Goal: Task Accomplishment & Management: Manage account settings

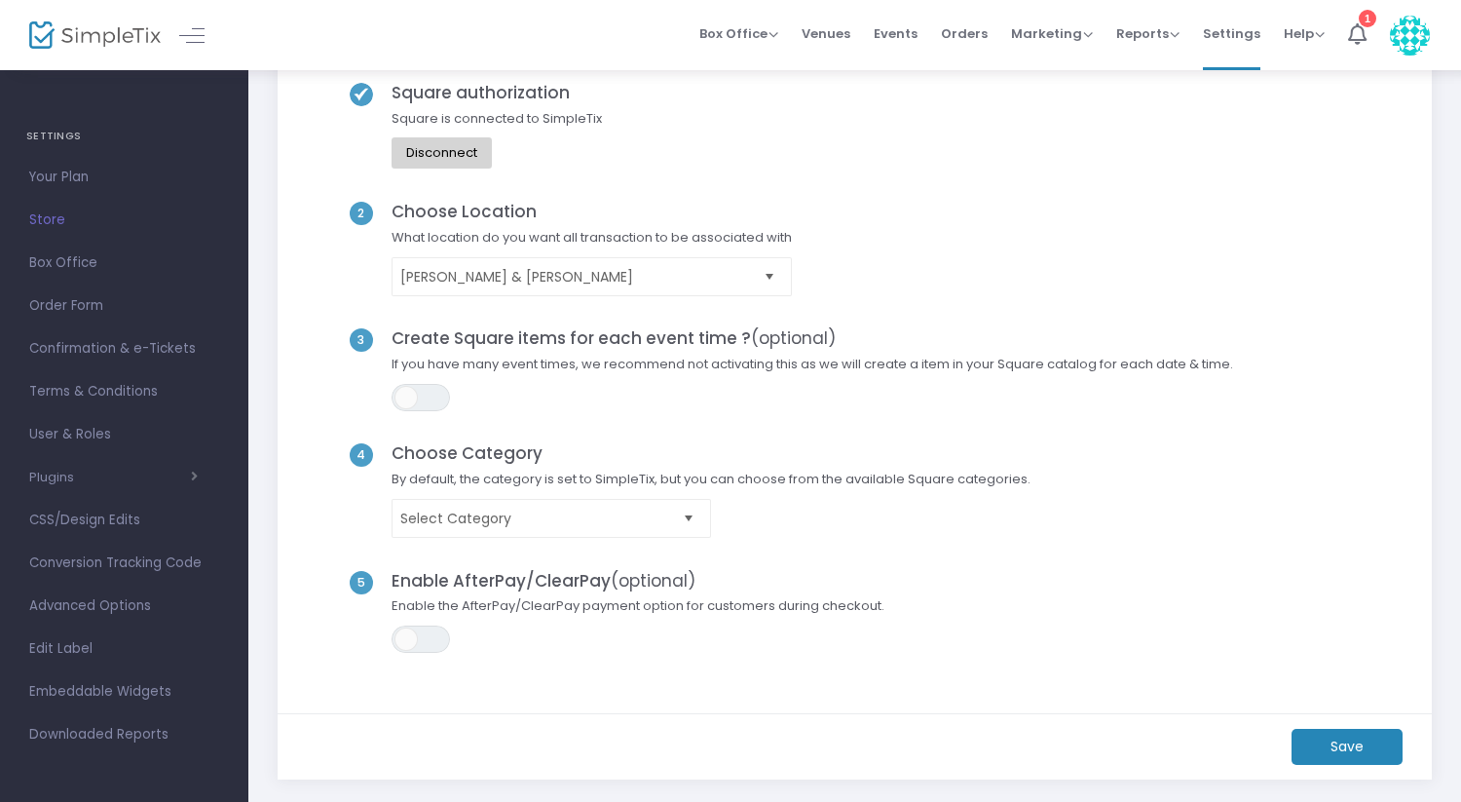
scroll to position [132, 0]
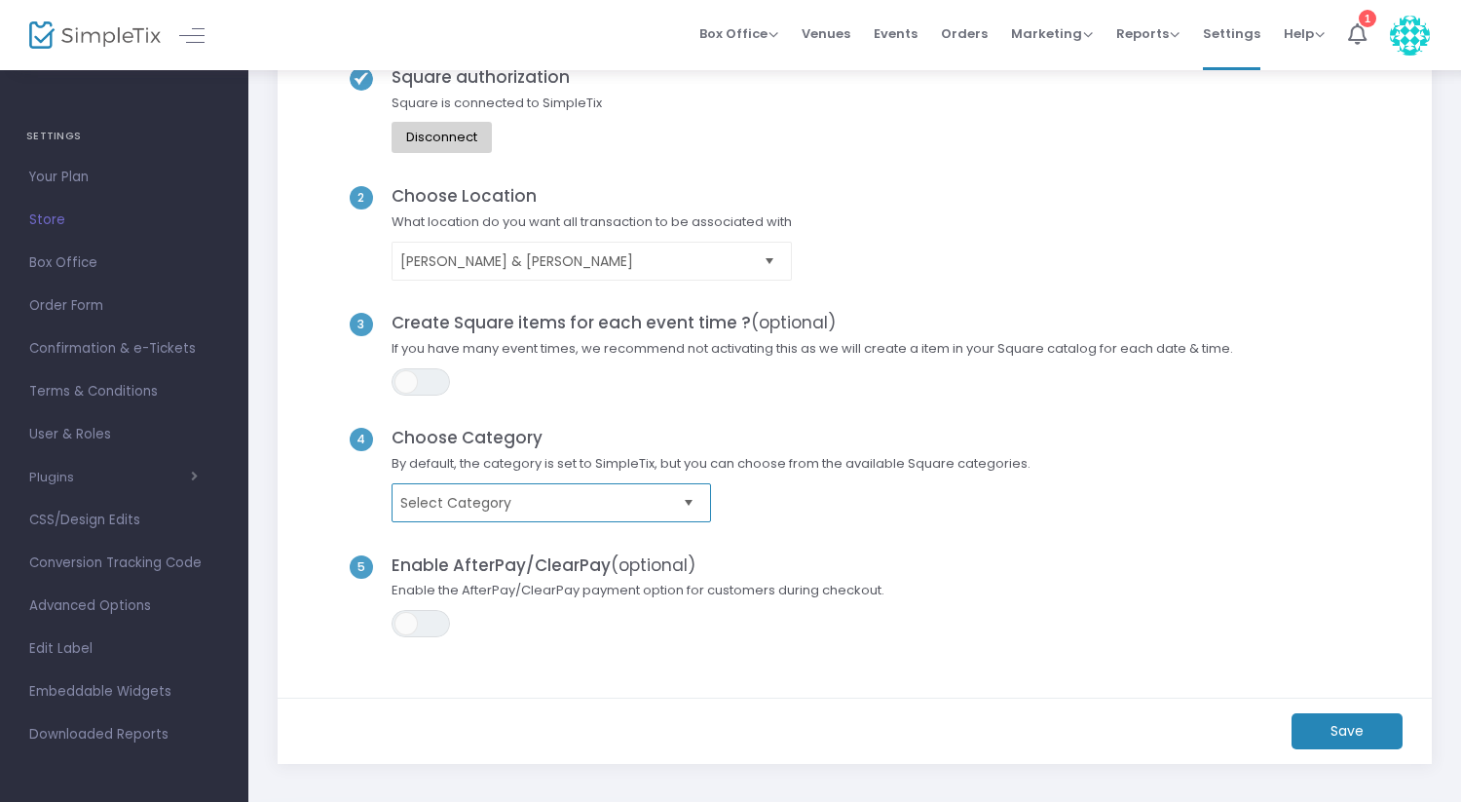
click at [567, 515] on kendo-dropdownlist "Select Category" at bounding box center [551, 502] width 319 height 39
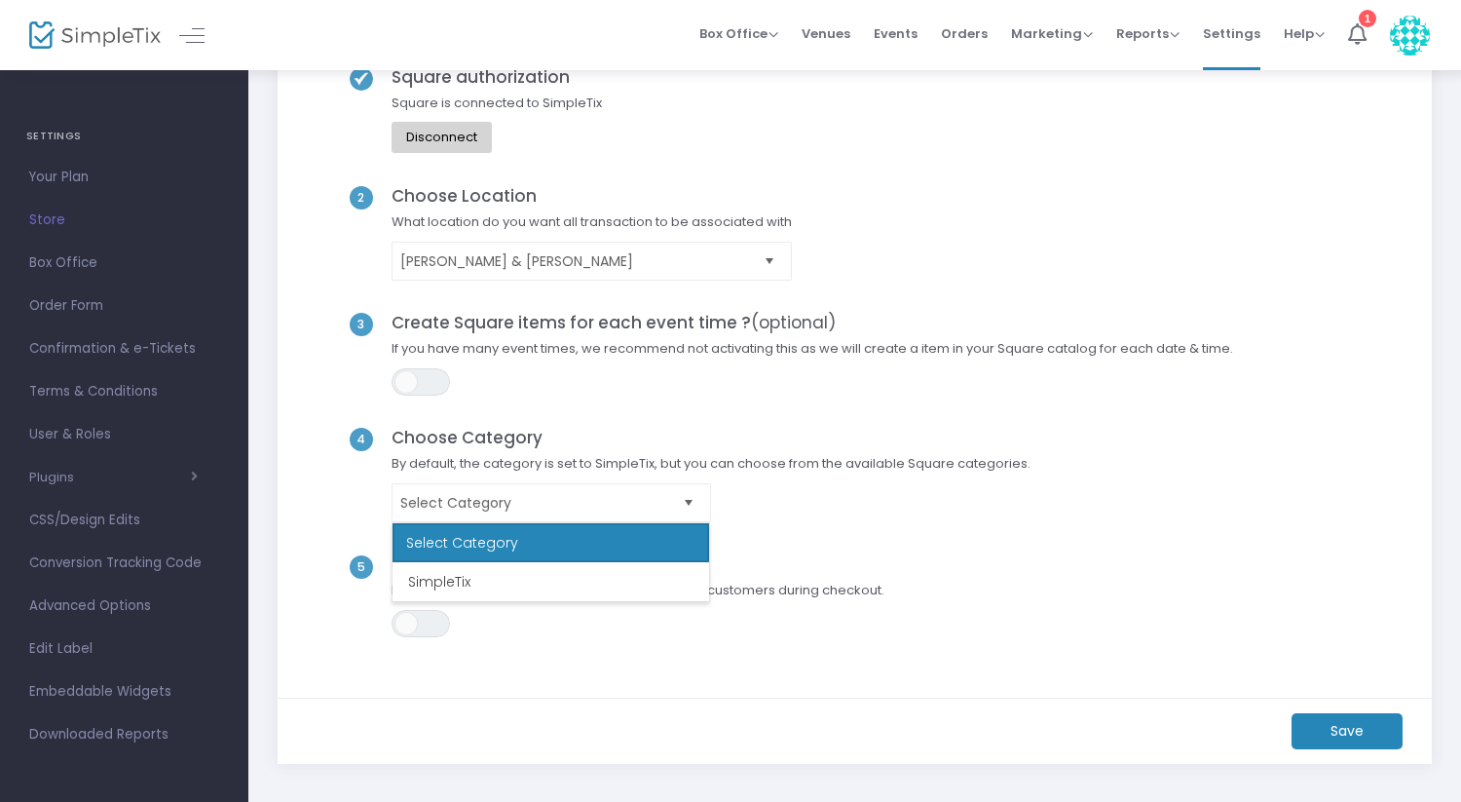
click at [868, 485] on span "Select Category" at bounding box center [711, 502] width 658 height 39
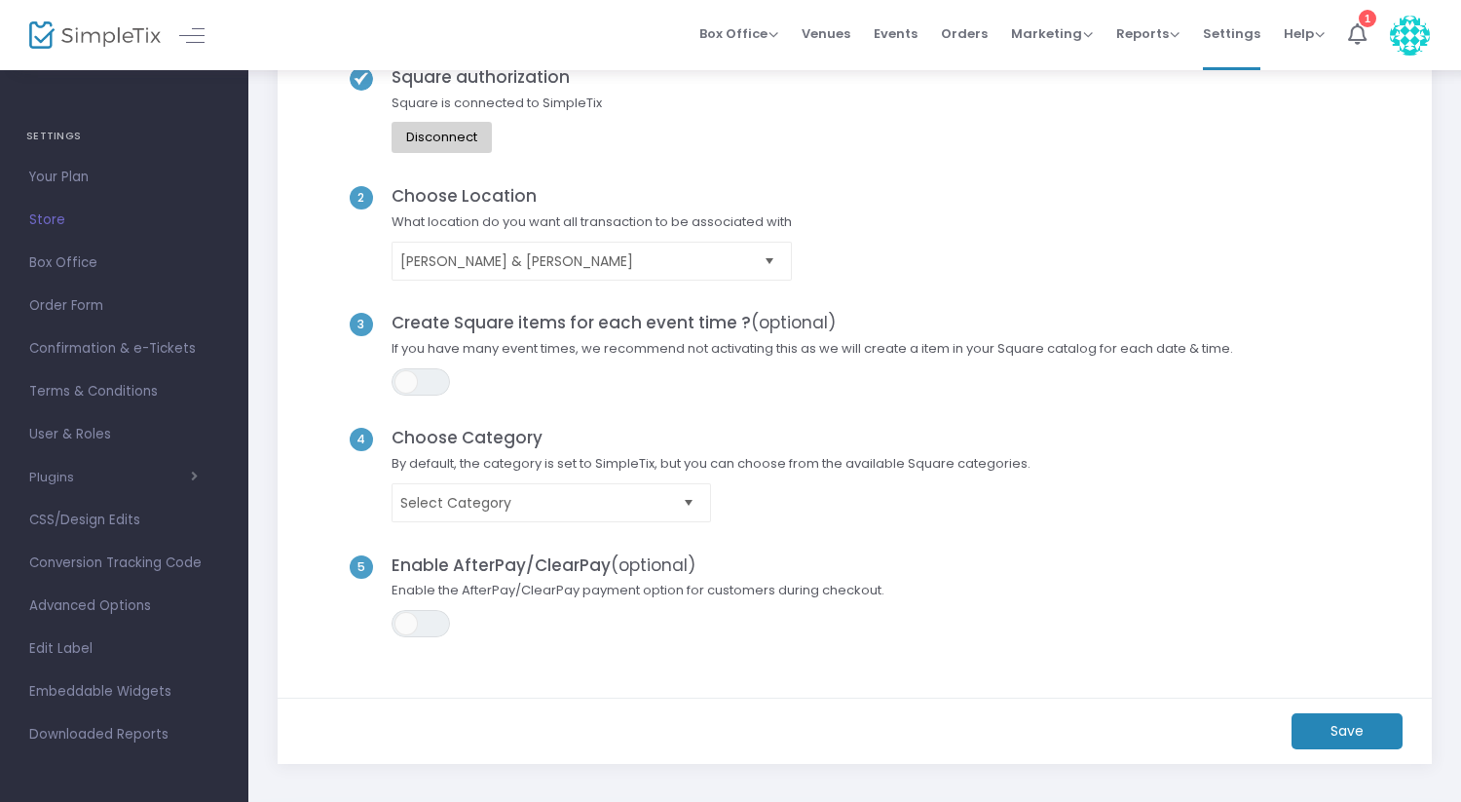
click at [1349, 717] on m-button "Save" at bounding box center [1346, 731] width 111 height 36
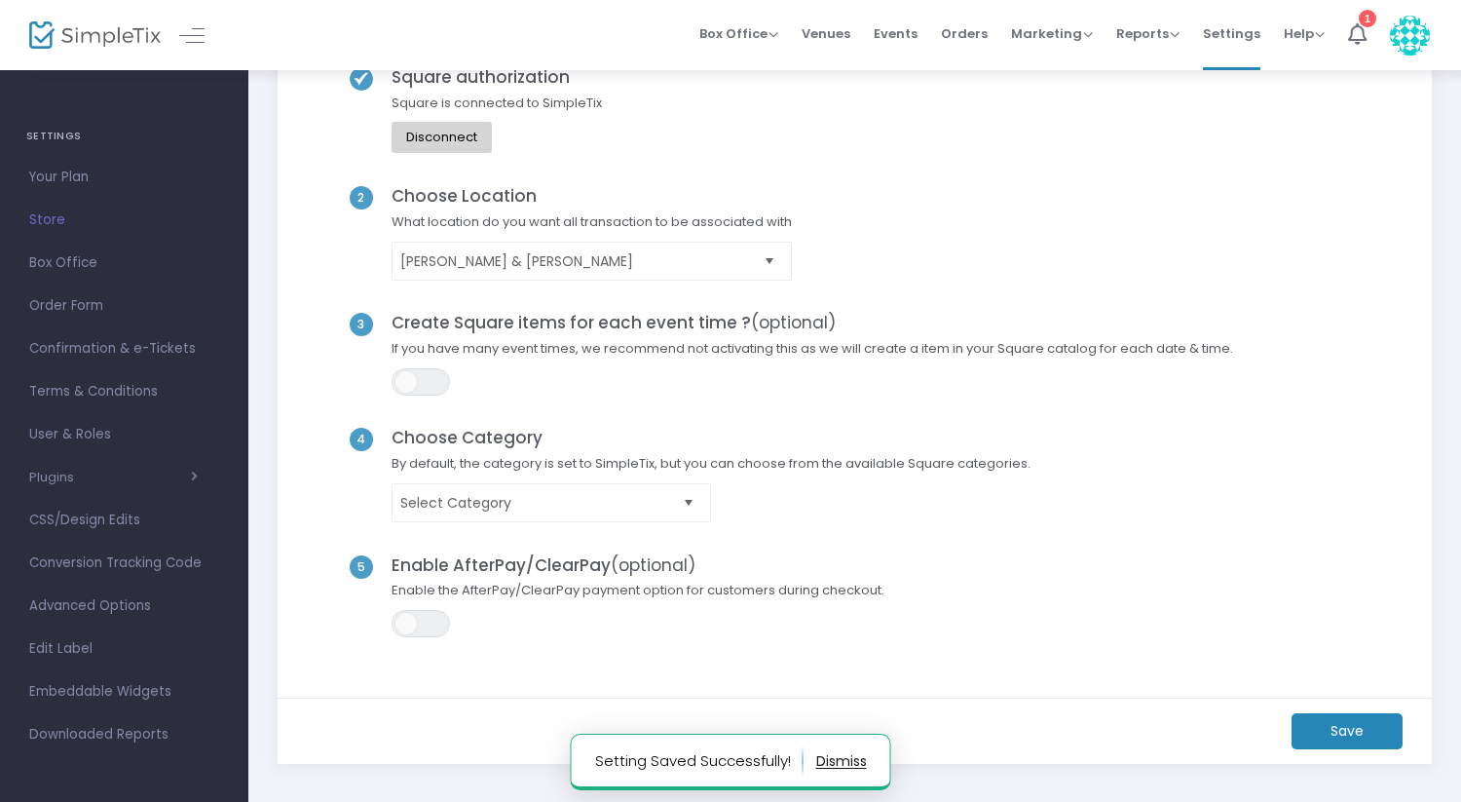
scroll to position [0, 0]
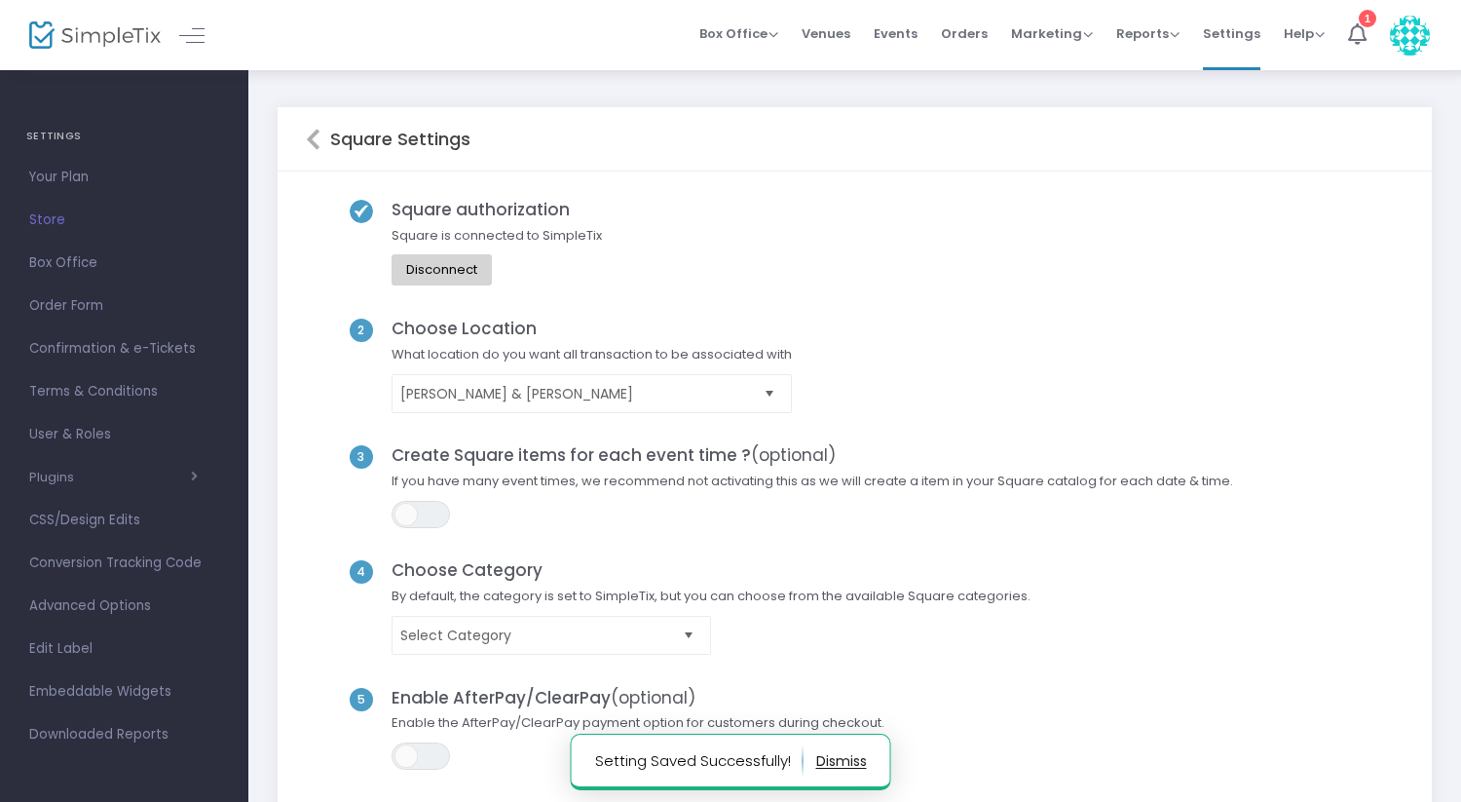
click at [312, 136] on icon at bounding box center [313, 139] width 15 height 23
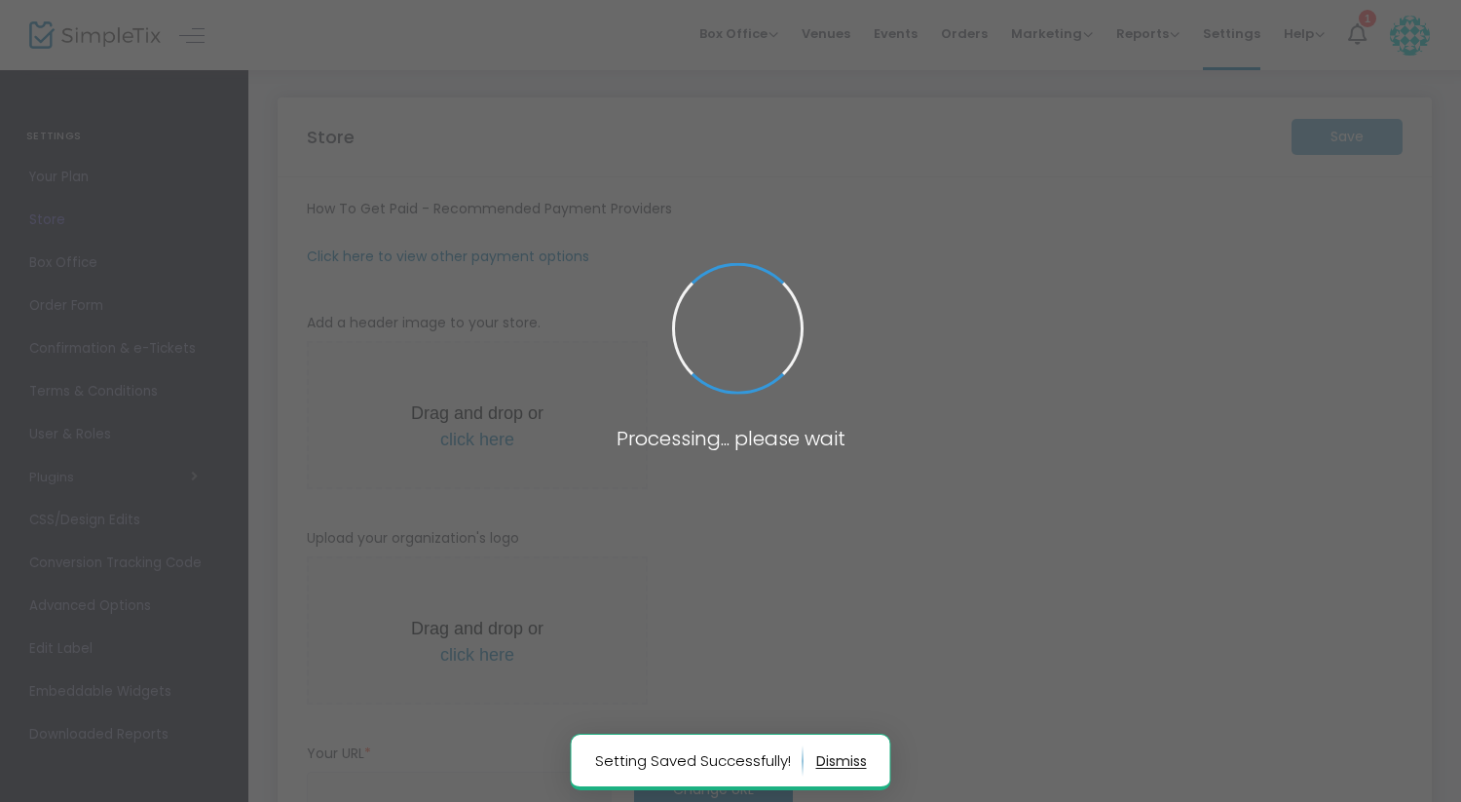
type input "[URL]"
radio input "true"
radio input "false"
radio input "true"
type input "[PERSON_NAME] & [PERSON_NAME]"
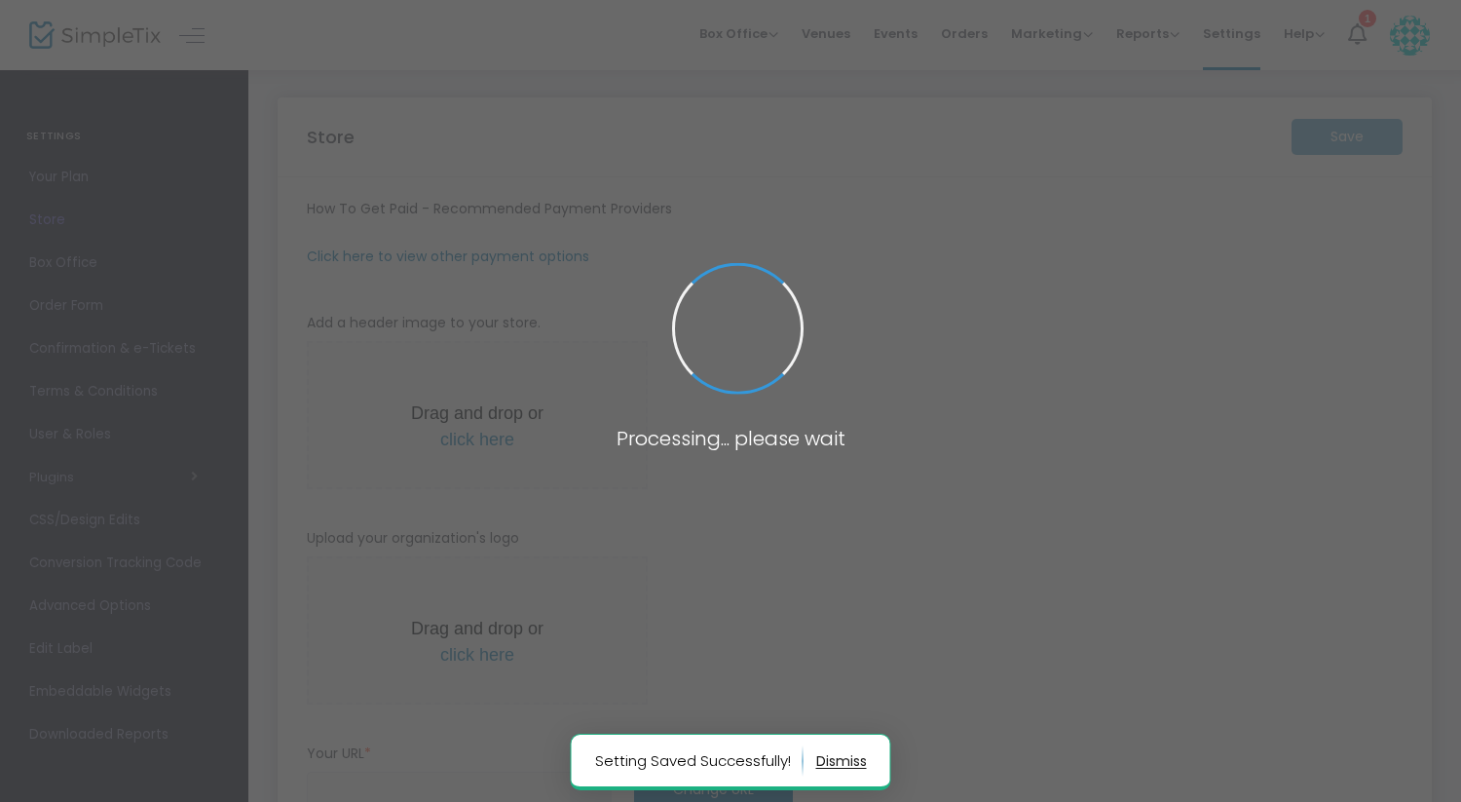
type input "[PHONE_NUMBER]"
type input "(UTC-06:00) Central Time ([GEOGRAPHIC_DATA] & [GEOGRAPHIC_DATA])"
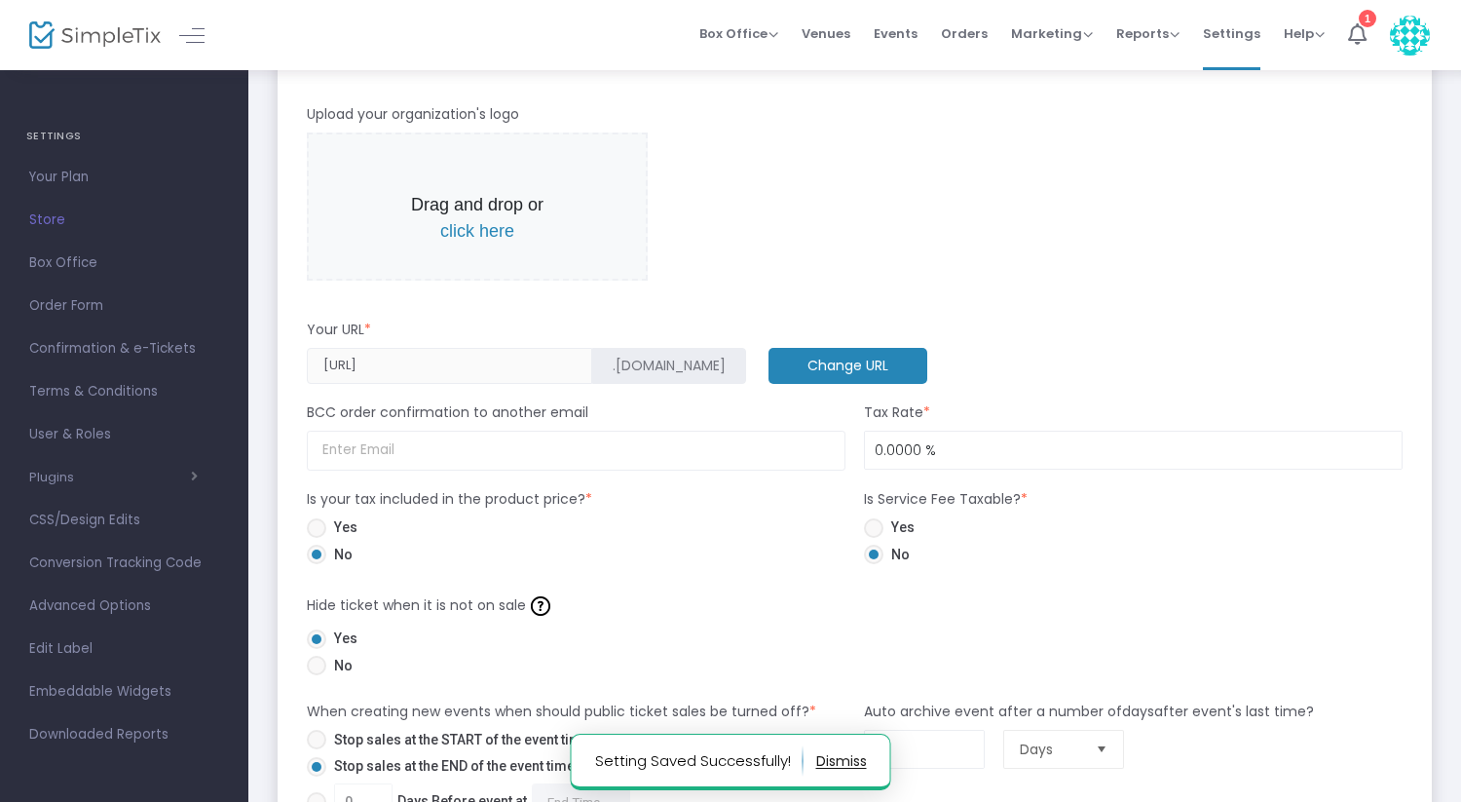
scroll to position [1245, 0]
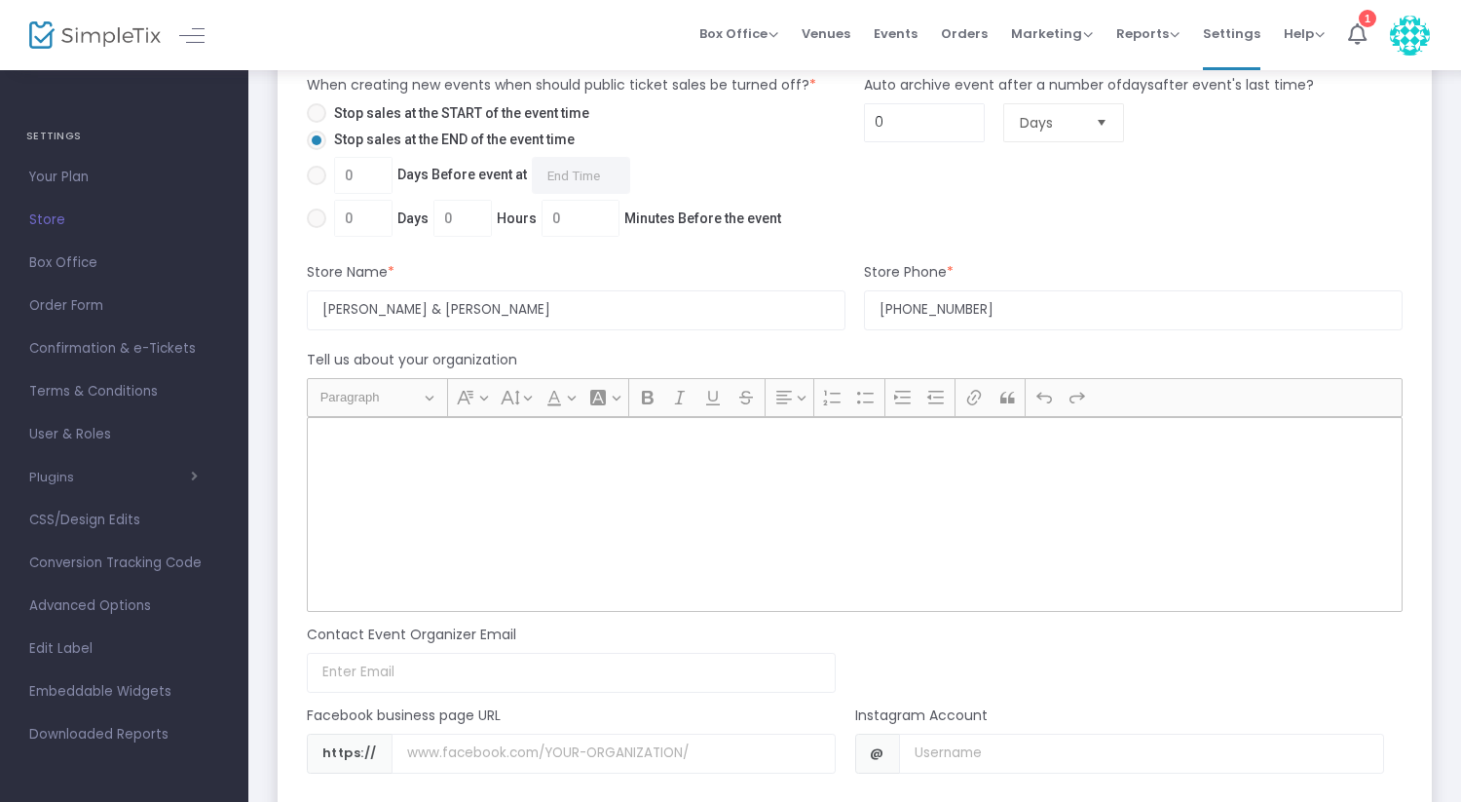
click at [517, 450] on div "Rich Text Editor, main" at bounding box center [855, 514] width 1096 height 195
click at [446, 459] on div "Rich Text Editor, main" at bounding box center [855, 514] width 1096 height 195
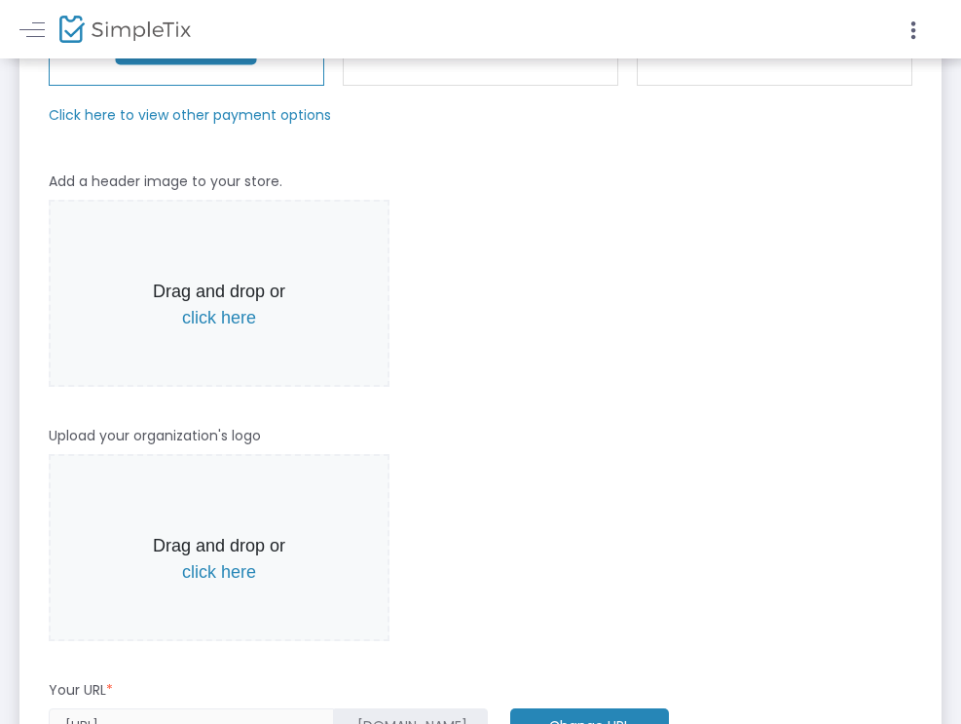
scroll to position [475, 0]
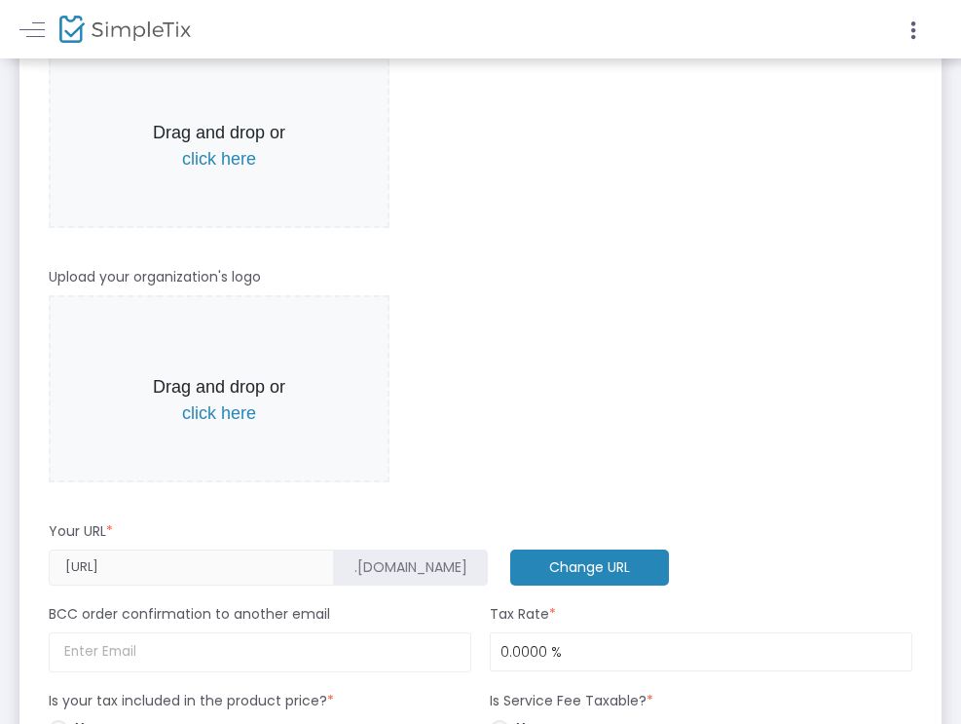
click at [200, 403] on span "click here" at bounding box center [219, 412] width 74 height 19
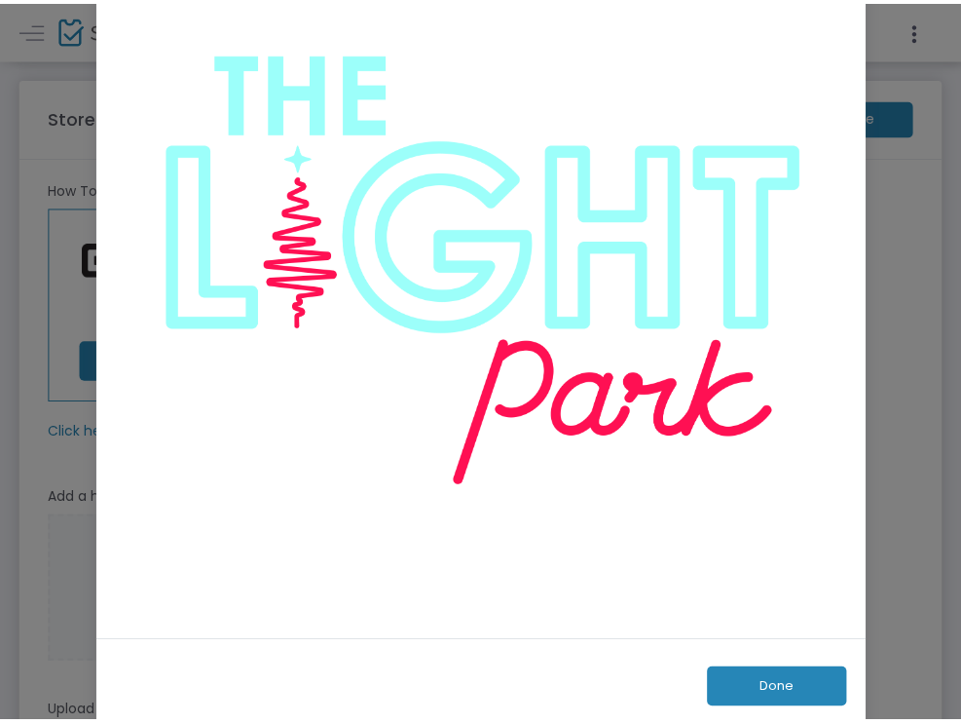
scroll to position [169, 0]
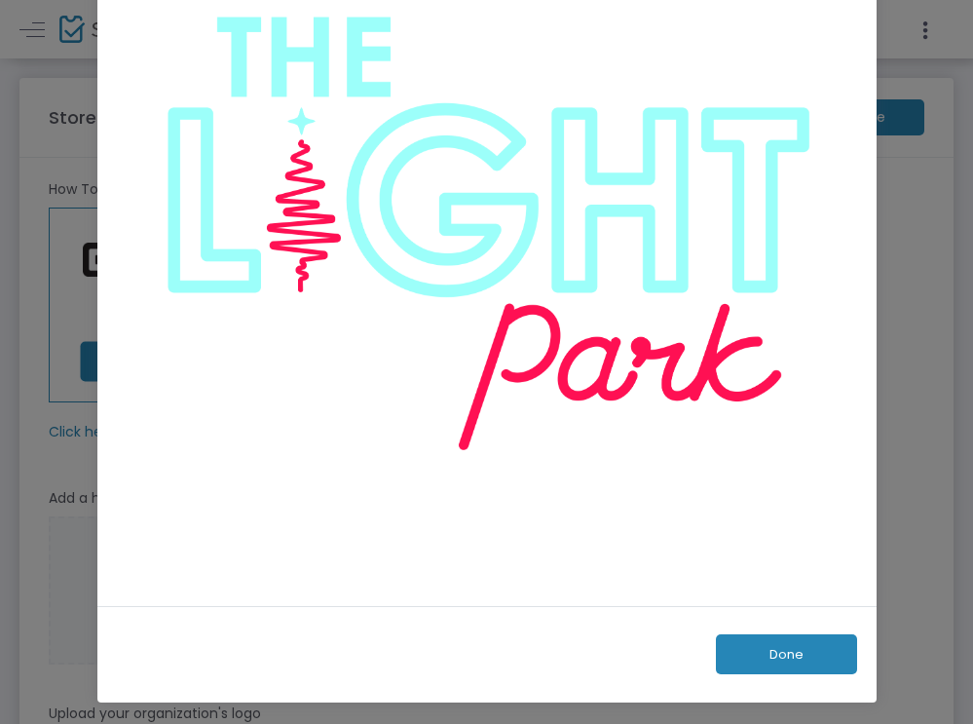
click at [746, 665] on button "Done" at bounding box center [786, 654] width 141 height 40
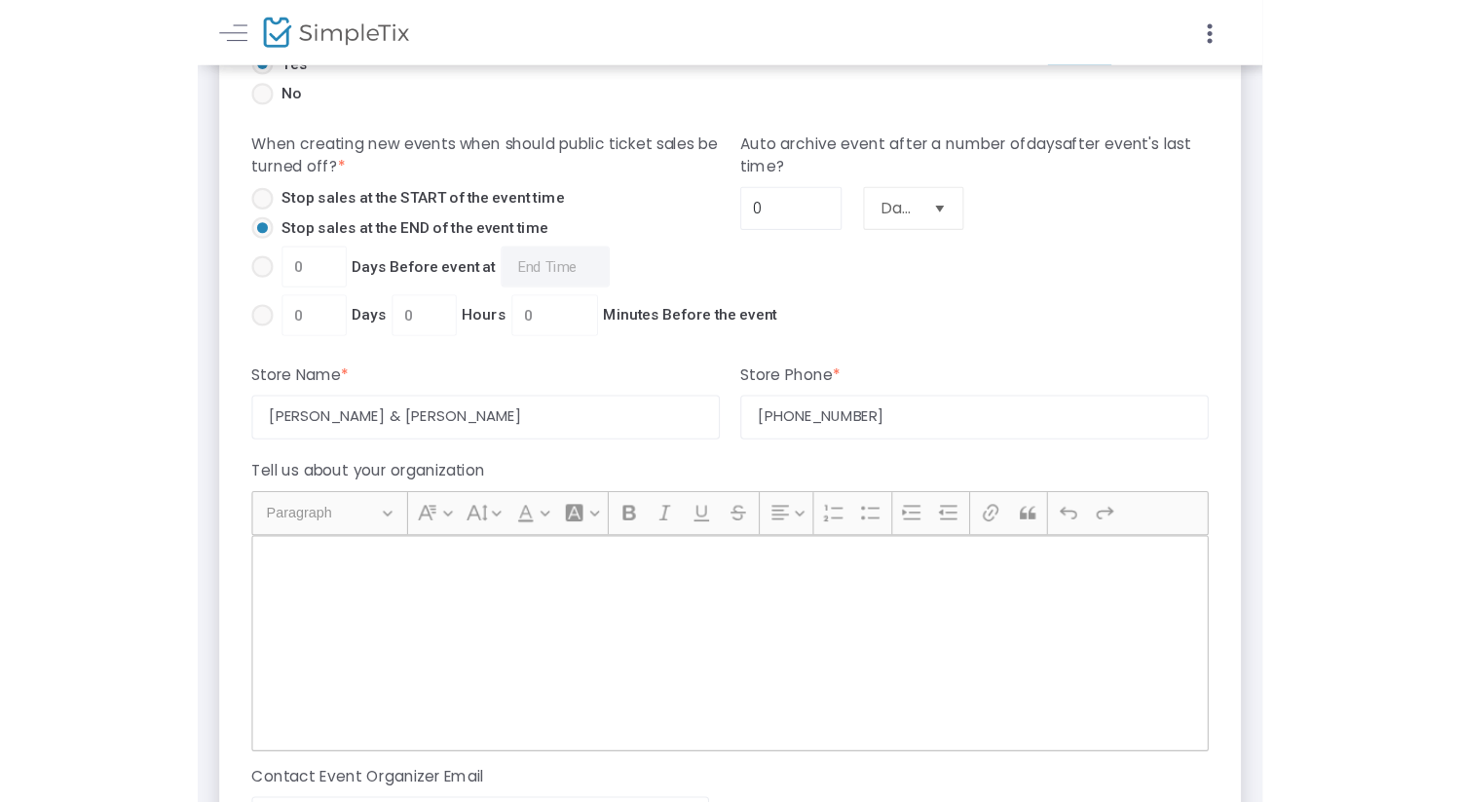
scroll to position [1469, 0]
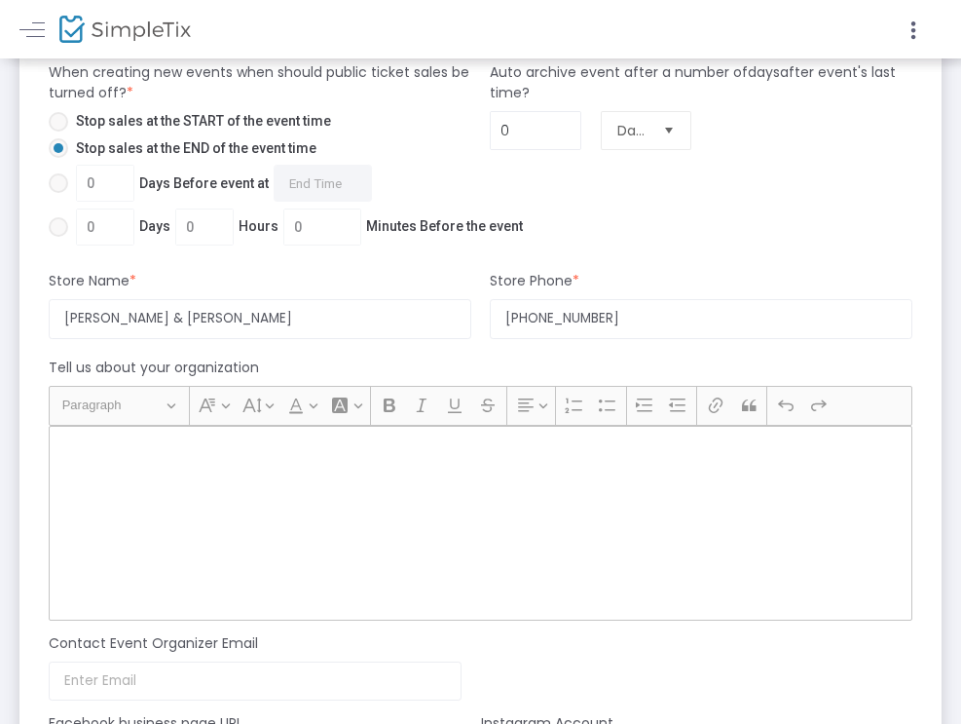
click at [316, 474] on div "Rich Text Editor, main" at bounding box center [481, 523] width 864 height 195
click at [289, 437] on p "Rich Text Editor, main" at bounding box center [480, 446] width 846 height 19
click at [640, 299] on input "[PHONE_NUMBER]" at bounding box center [701, 319] width 423 height 40
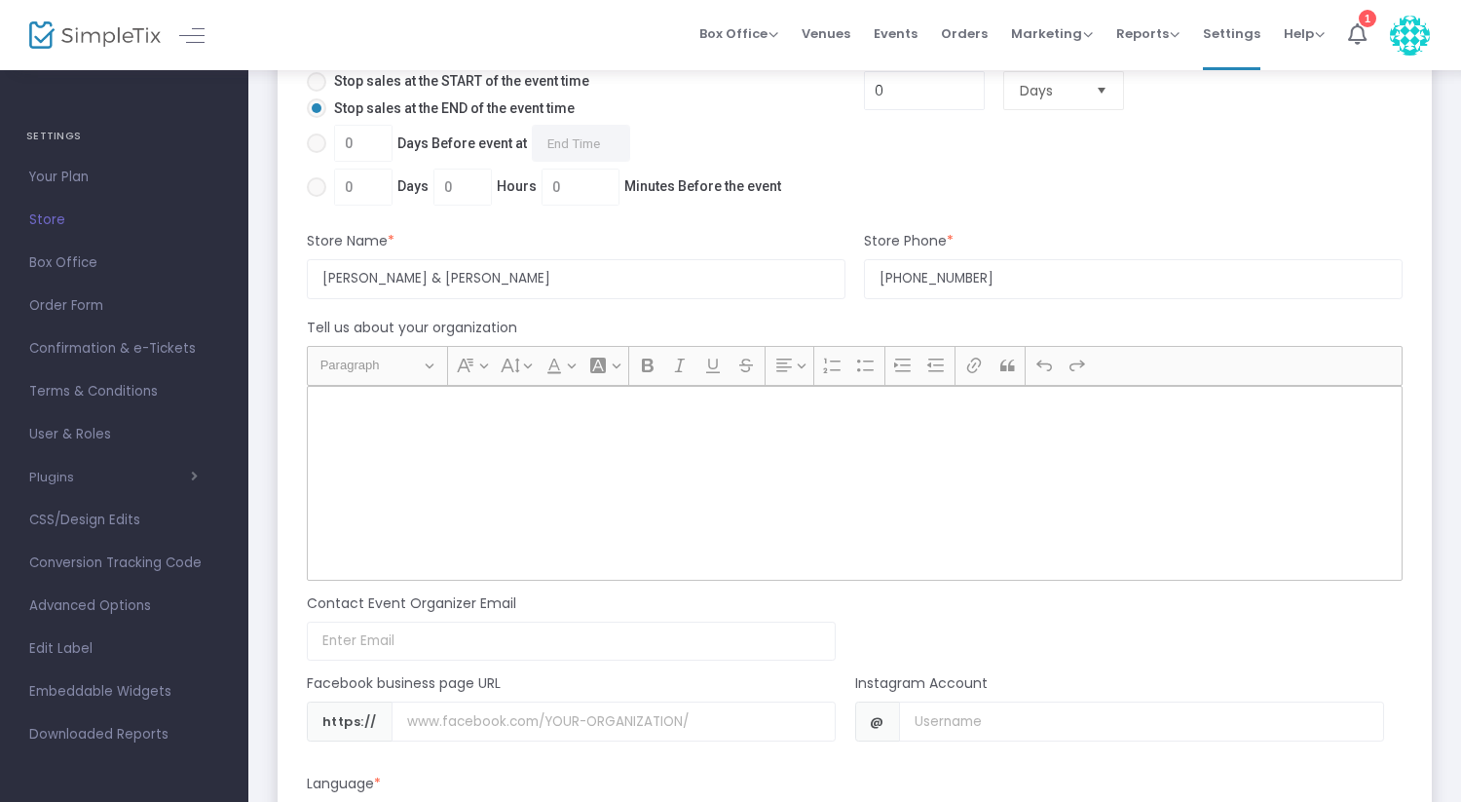
click at [616, 444] on div "Rich Text Editor, main" at bounding box center [855, 483] width 1096 height 195
click at [589, 416] on div "Rich Text Editor, main" at bounding box center [855, 483] width 1096 height 195
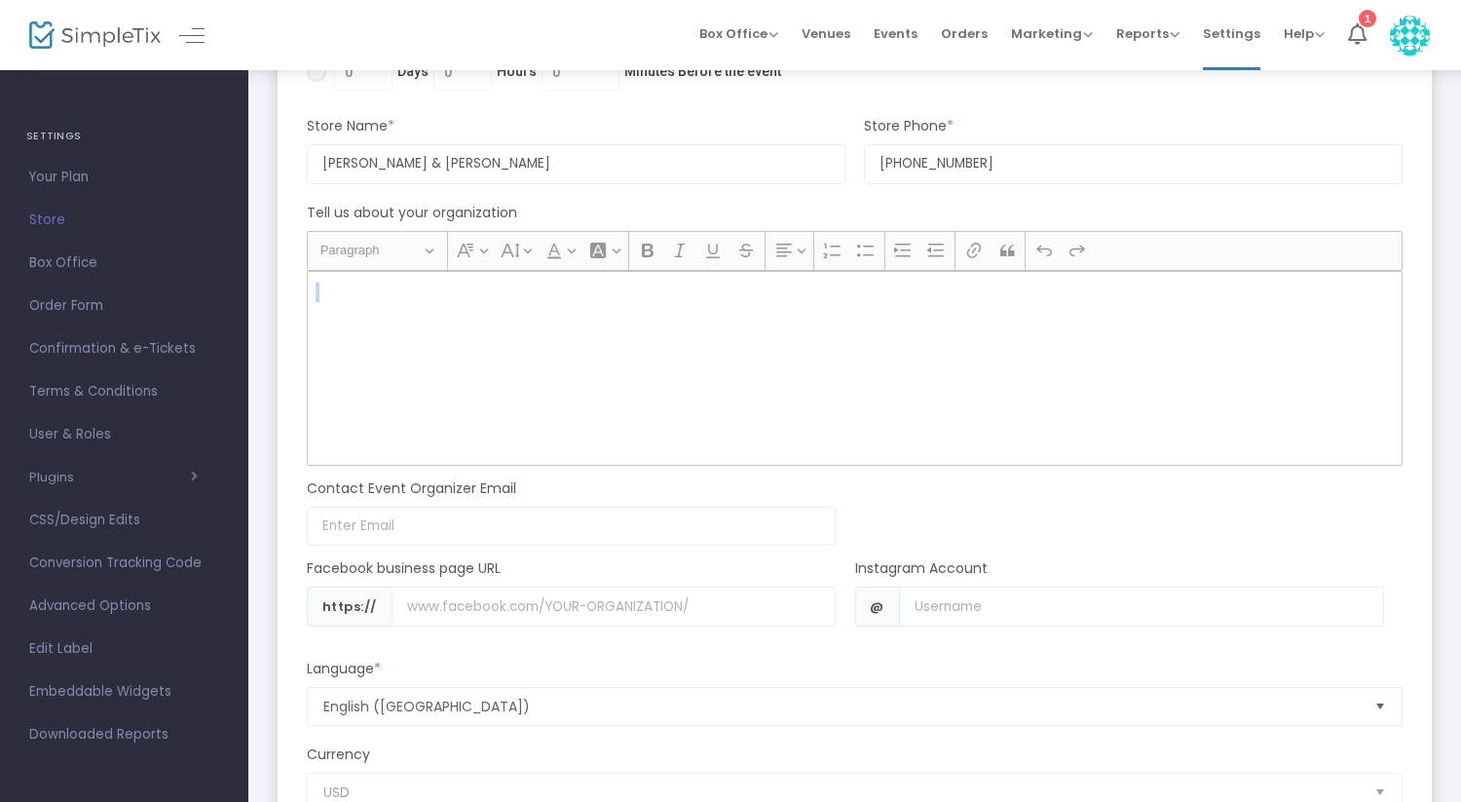
scroll to position [1597, 0]
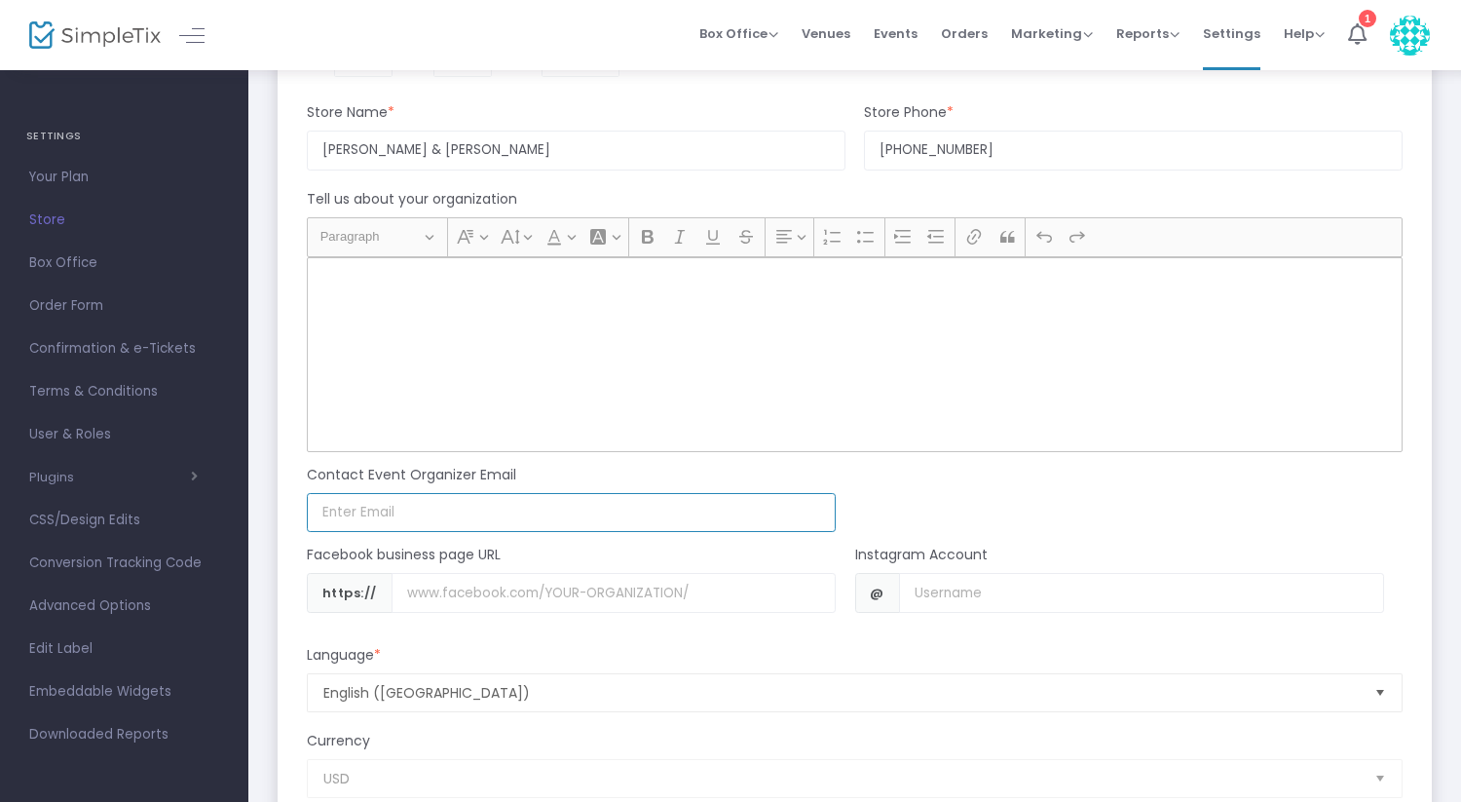
click at [477, 508] on input at bounding box center [571, 513] width 529 height 40
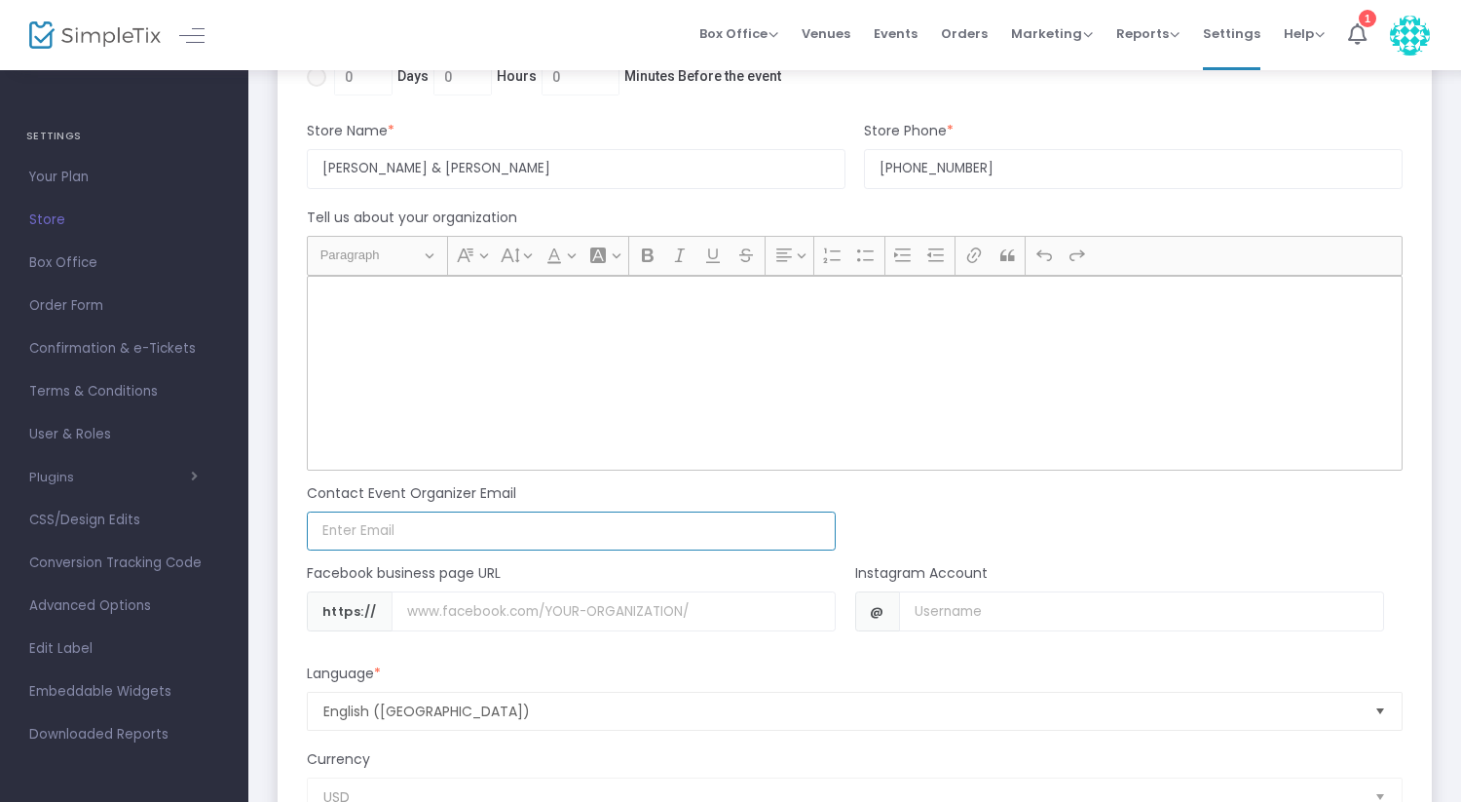
scroll to position [1516, 0]
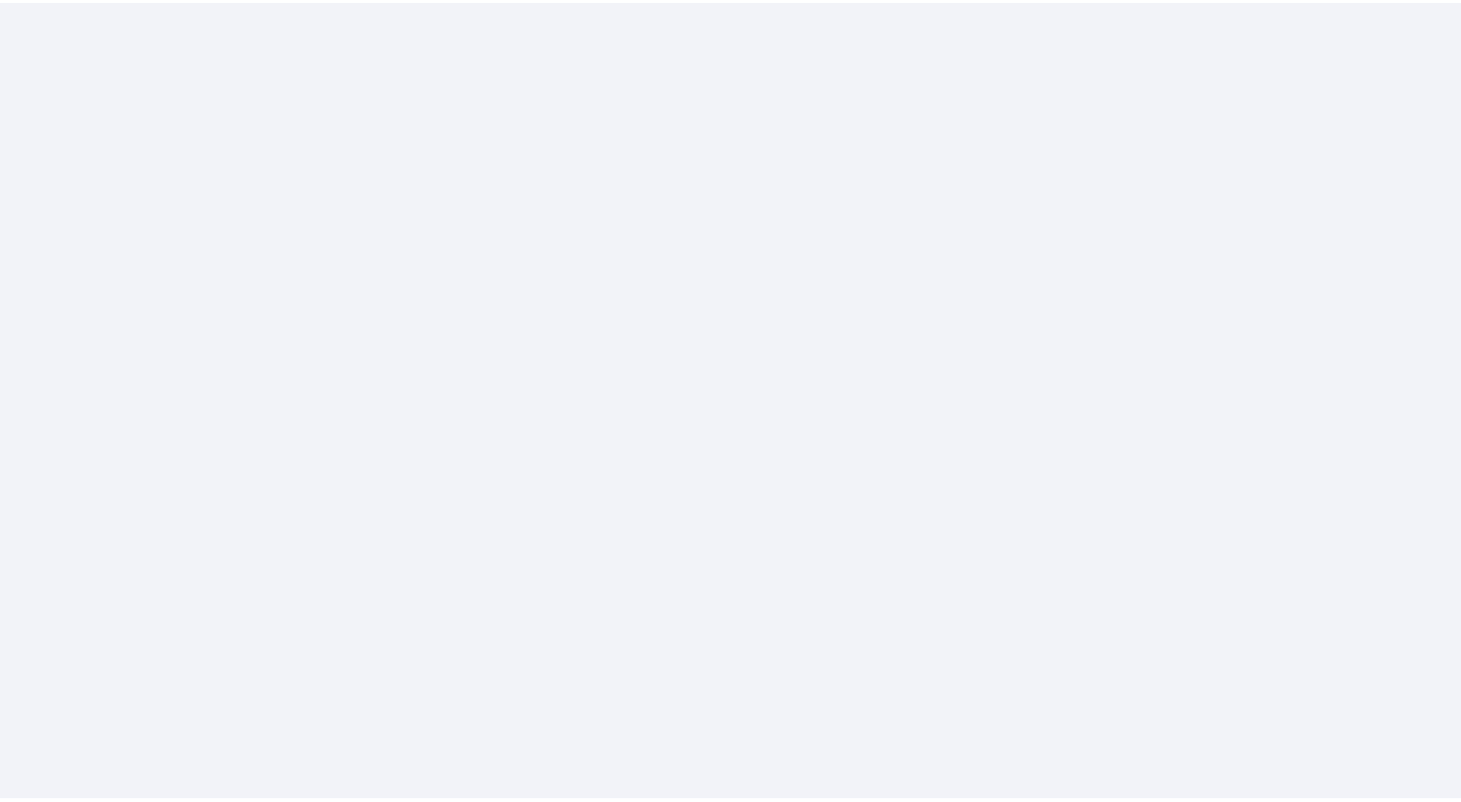
scroll to position [977, 0]
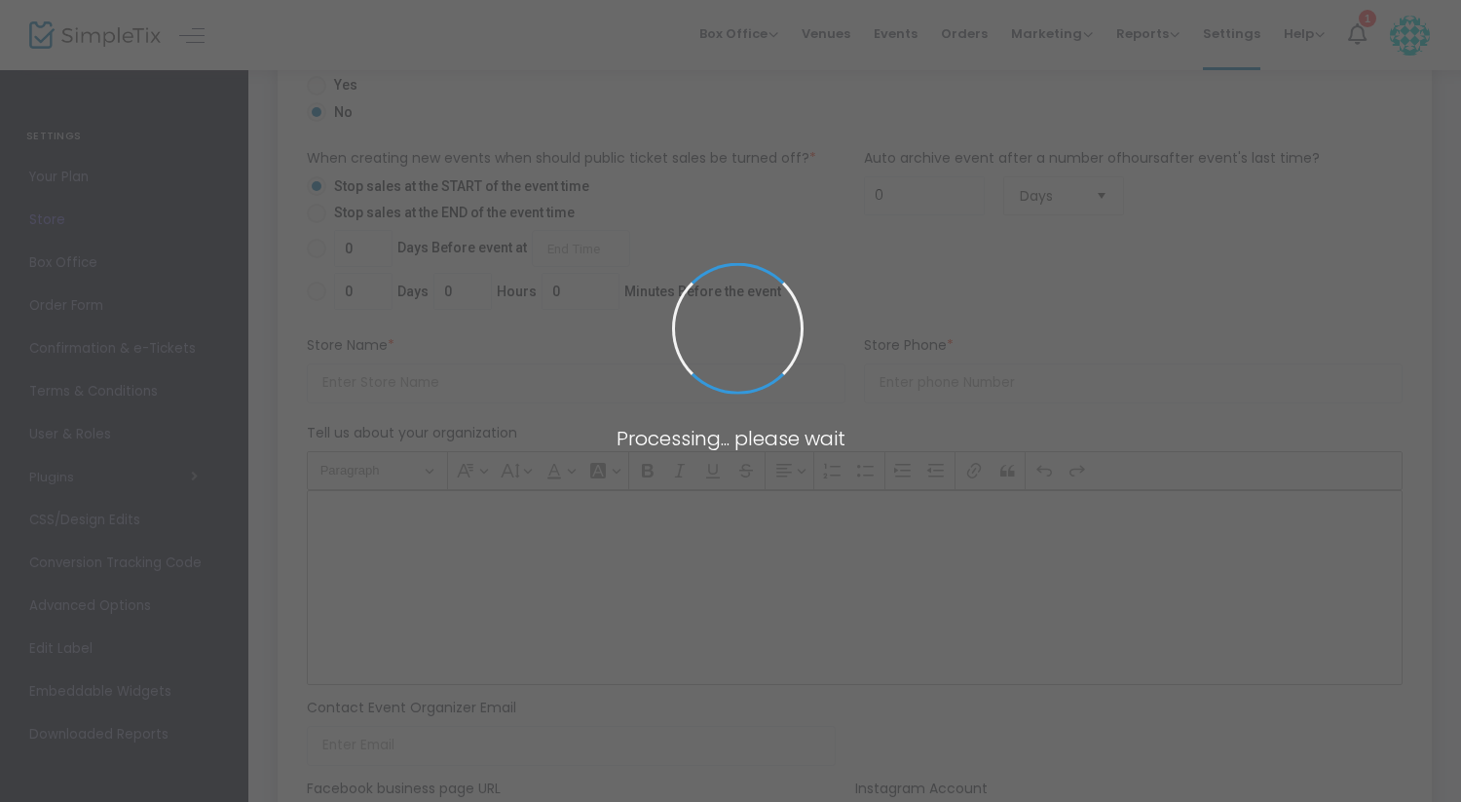
type input "[URL]"
radio input "true"
radio input "false"
radio input "true"
type input "[PERSON_NAME] & [PERSON_NAME]"
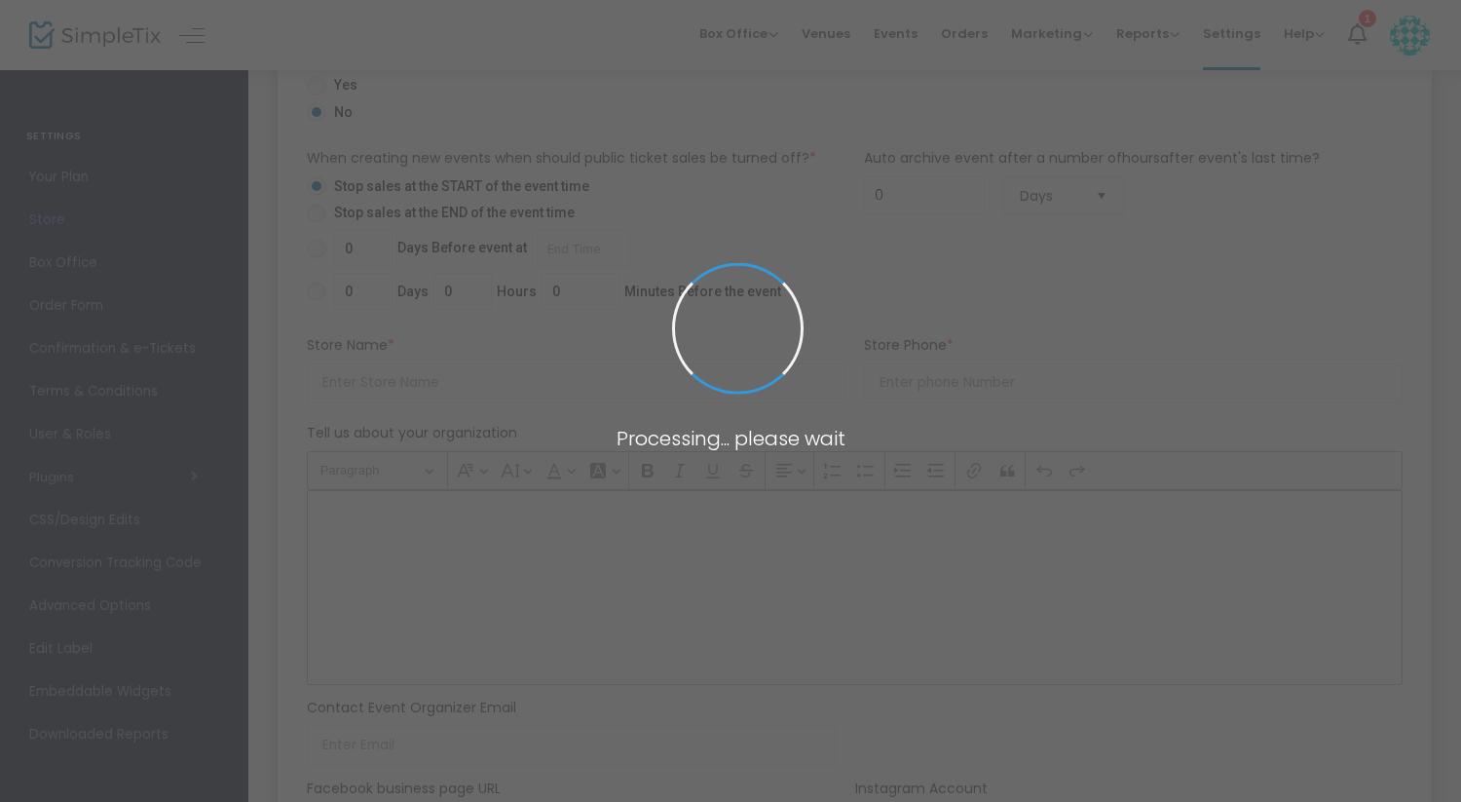
type input "[PHONE_NUMBER]"
type input "(UTC-06:00) Central Time ([GEOGRAPHIC_DATA] & [GEOGRAPHIC_DATA])"
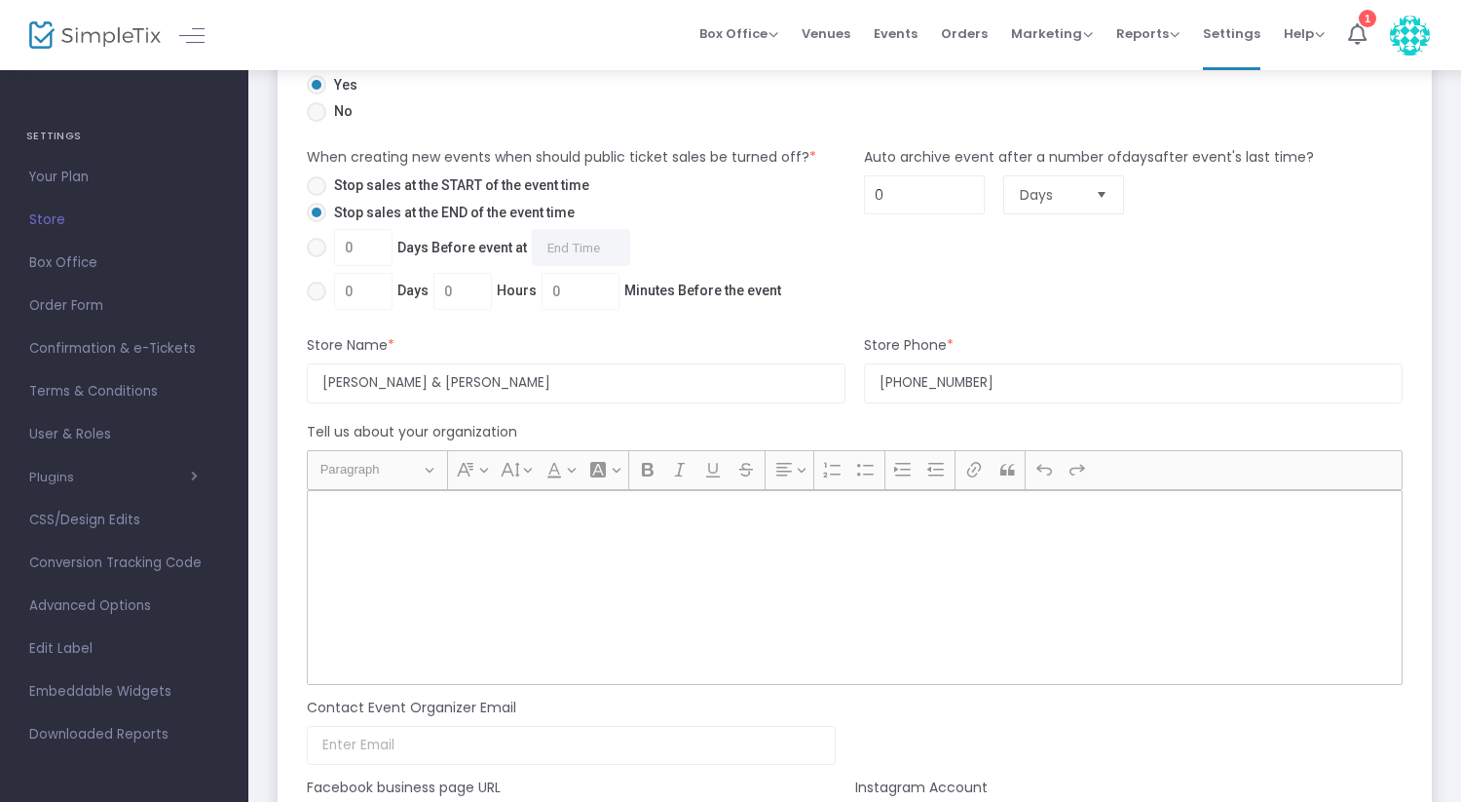
click at [434, 579] on div "Rich Text Editor, main" at bounding box center [855, 587] width 1096 height 195
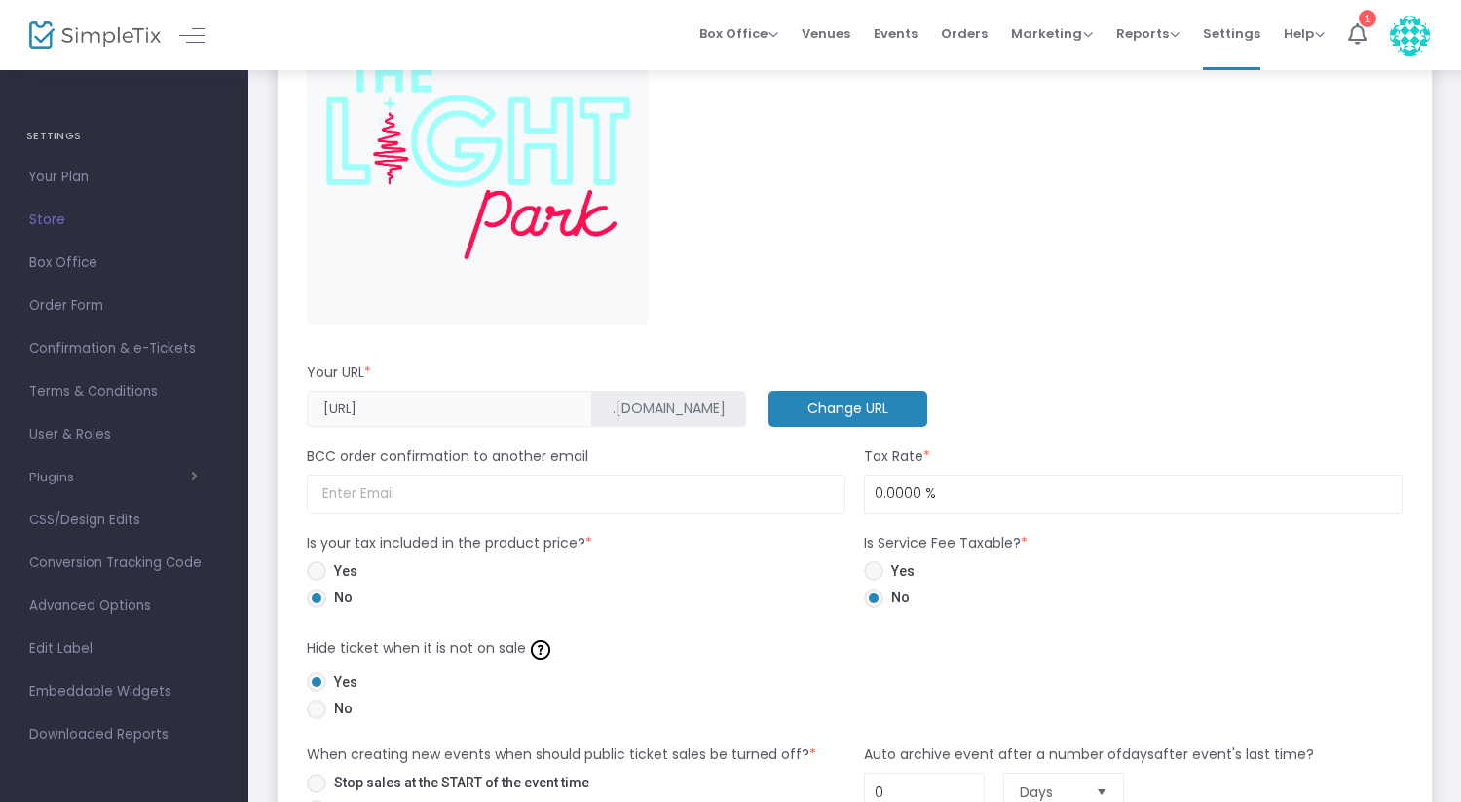
scroll to position [722, 0]
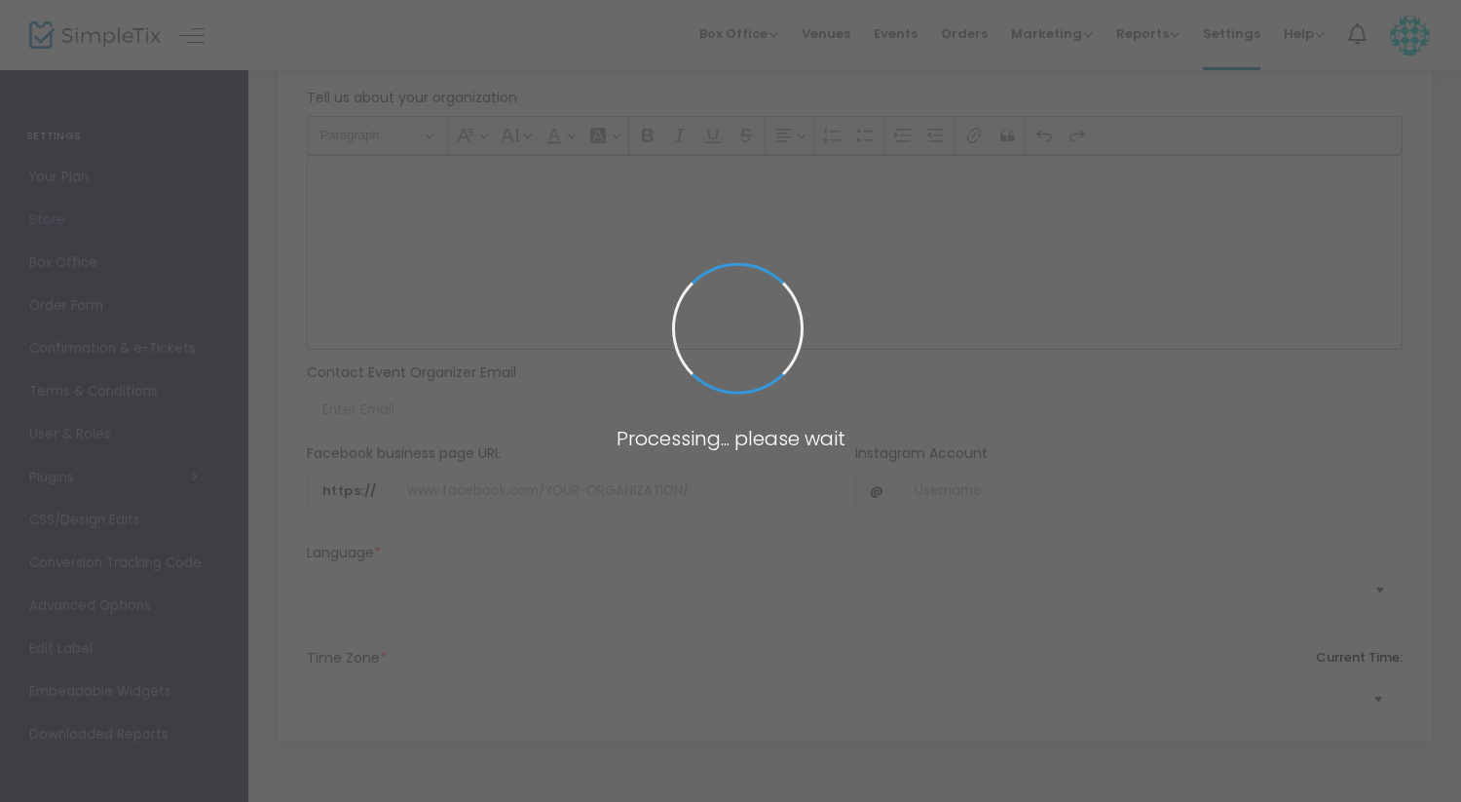
type input "[URL]"
radio input "true"
radio input "false"
radio input "true"
type input "[PERSON_NAME] & [PERSON_NAME]"
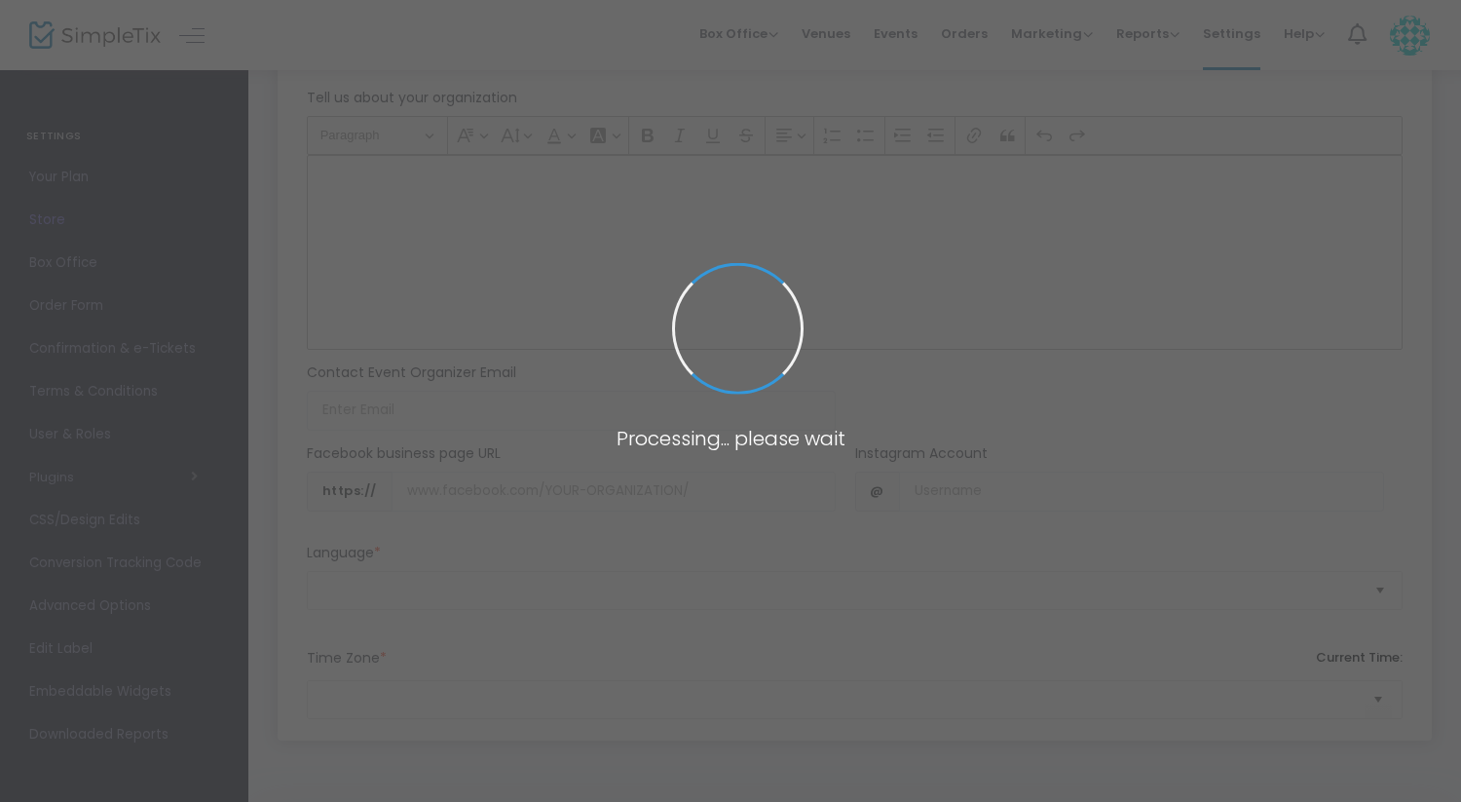
type input "[PHONE_NUMBER]"
type input "[DOMAIN_NAME][URL]"
type input "[URL][DOMAIN_NAME]"
type input "(UTC-06:00) Central Time ([GEOGRAPHIC_DATA] & [GEOGRAPHIC_DATA])"
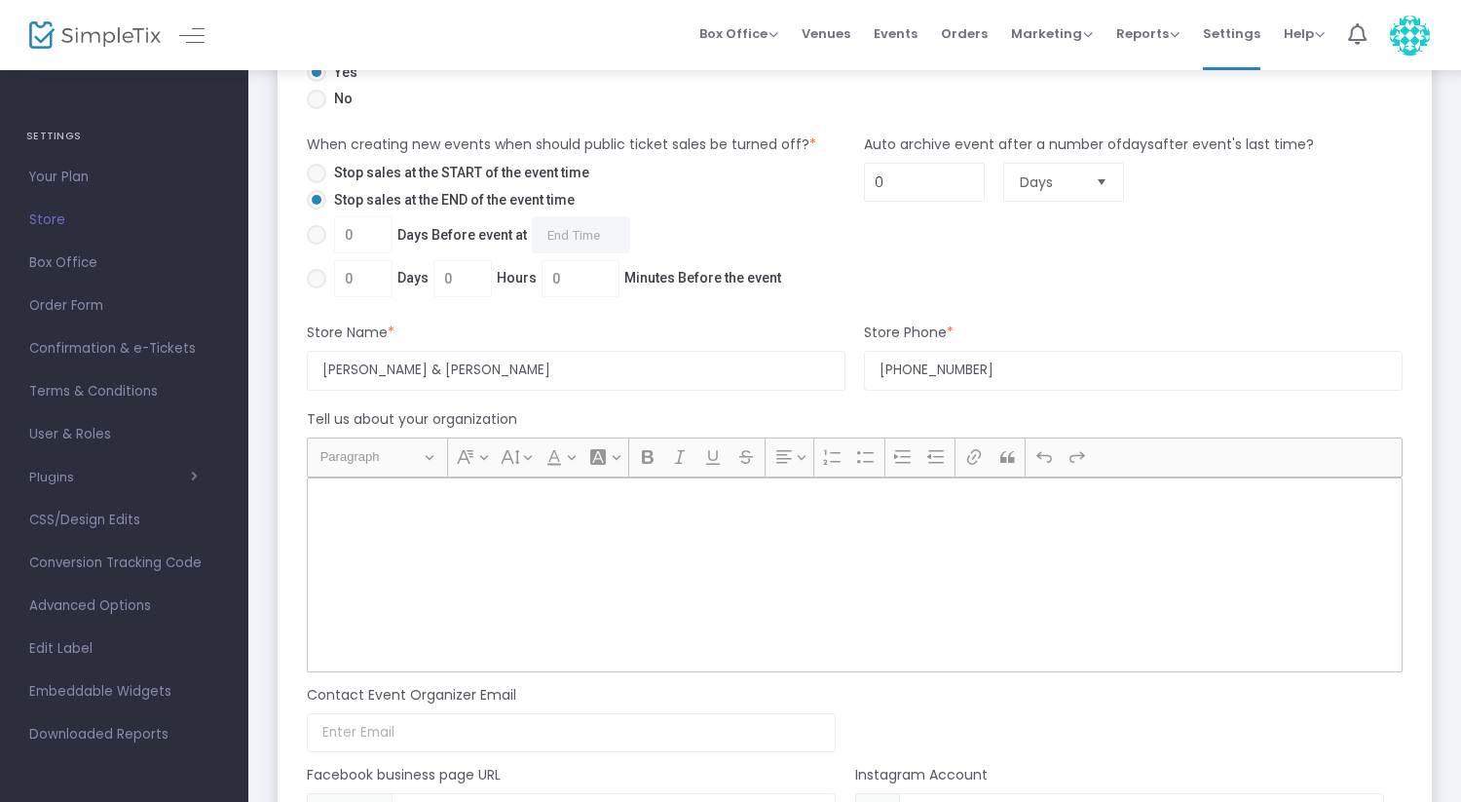
scroll to position [1699, 0]
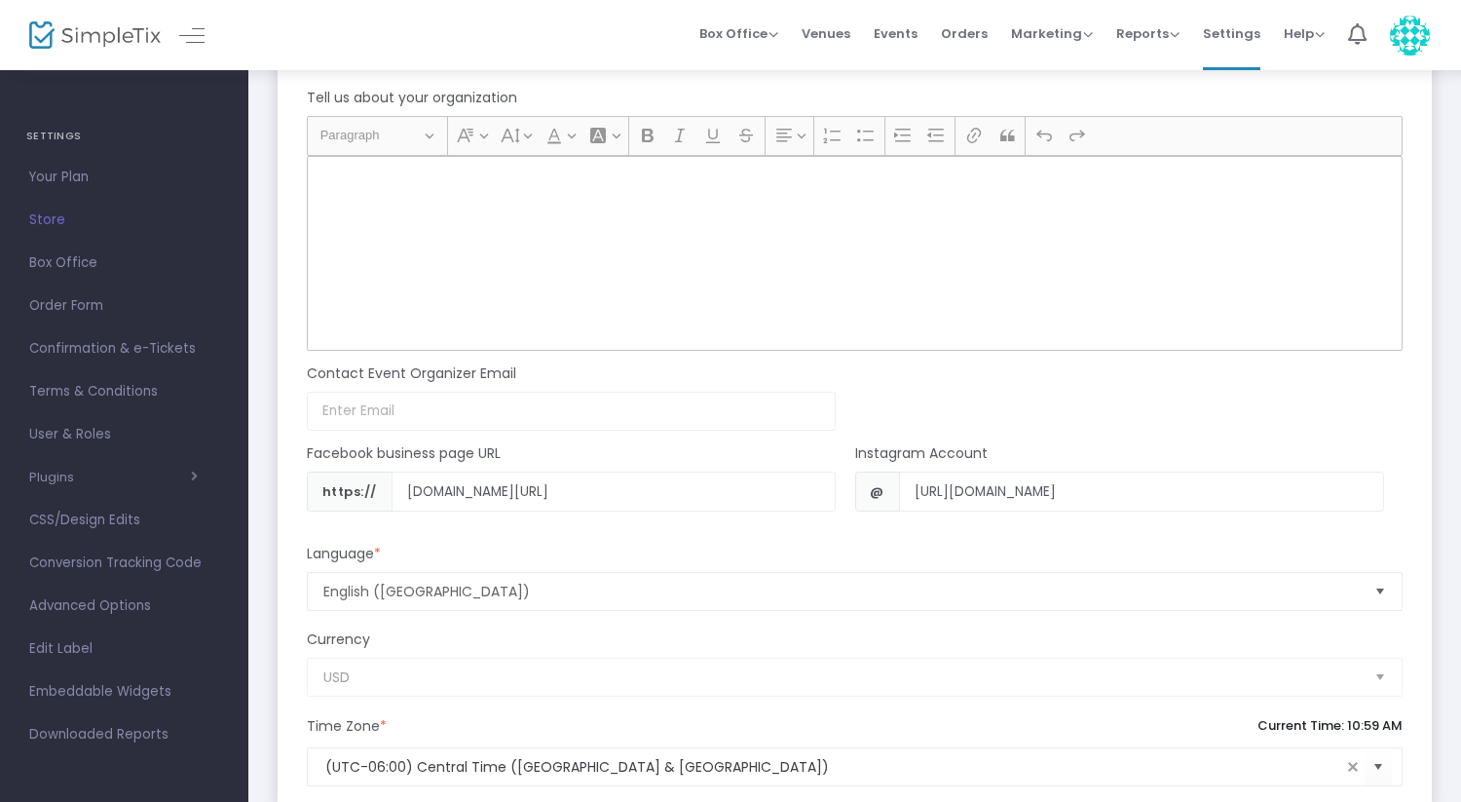
click at [384, 223] on div "Rich Text Editor, main" at bounding box center [855, 253] width 1096 height 195
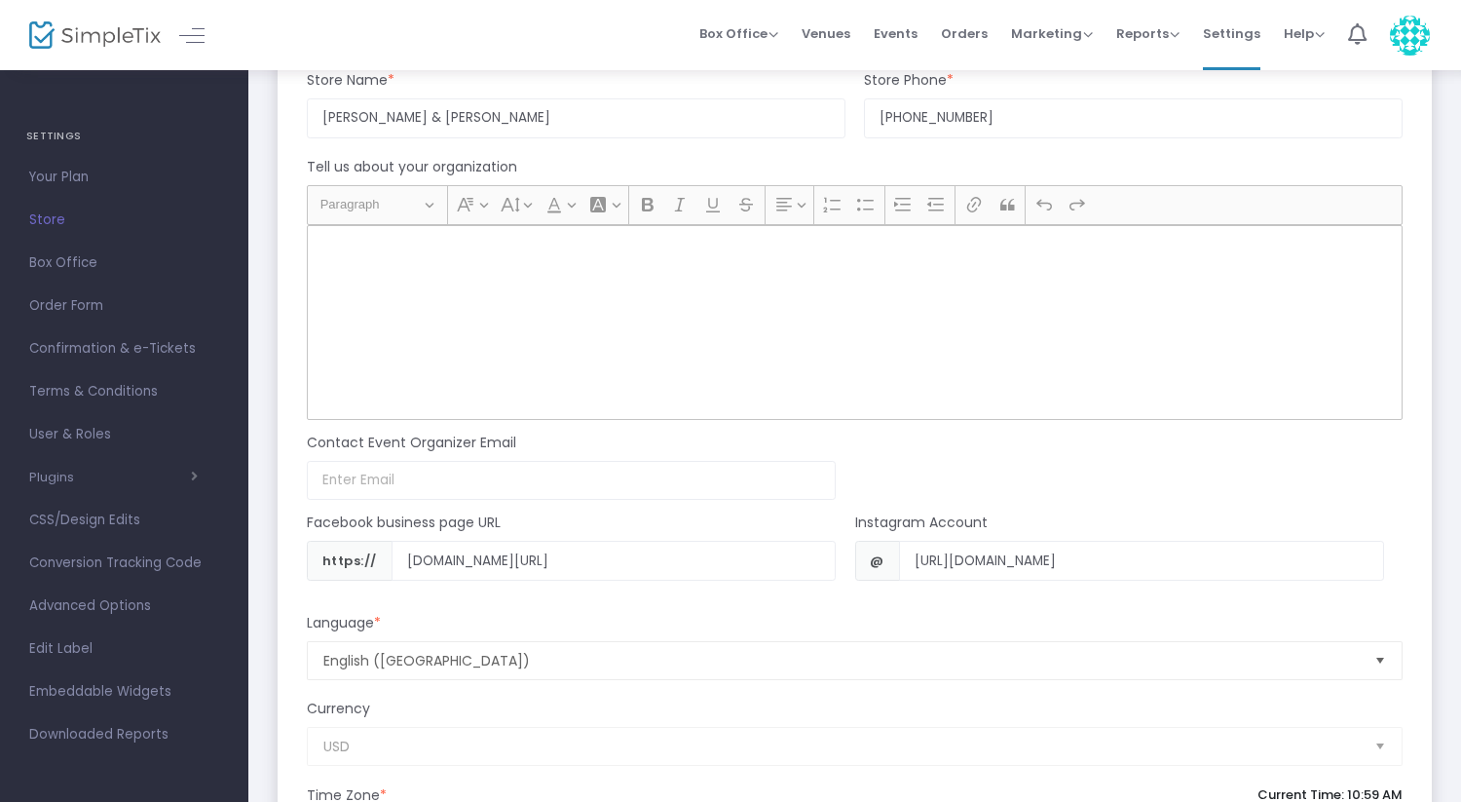
scroll to position [1627, 0]
click at [412, 205] on span "Paragraph" at bounding box center [370, 206] width 101 height 23
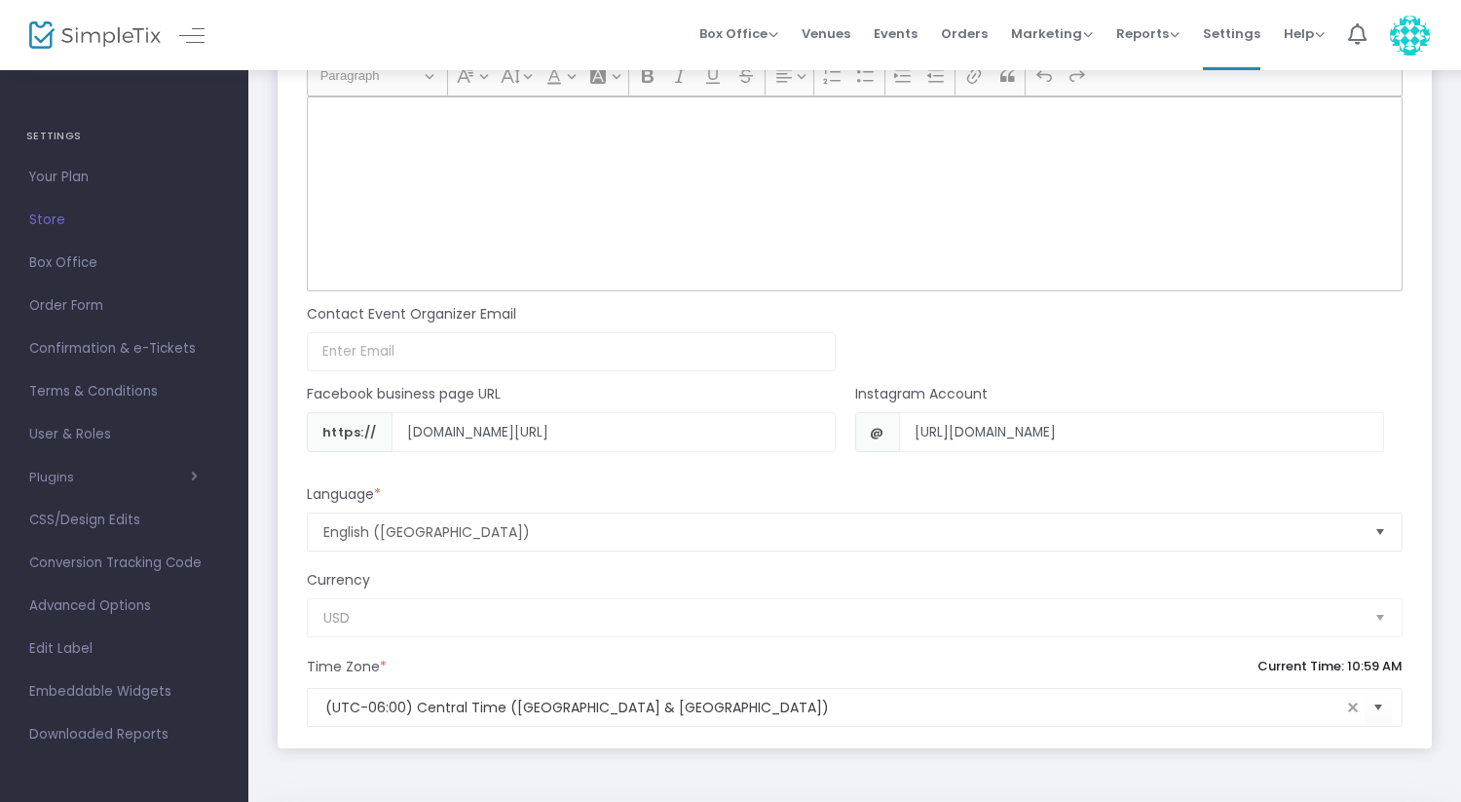
scroll to position [1831, 0]
